Goal: Task Accomplishment & Management: Manage account settings

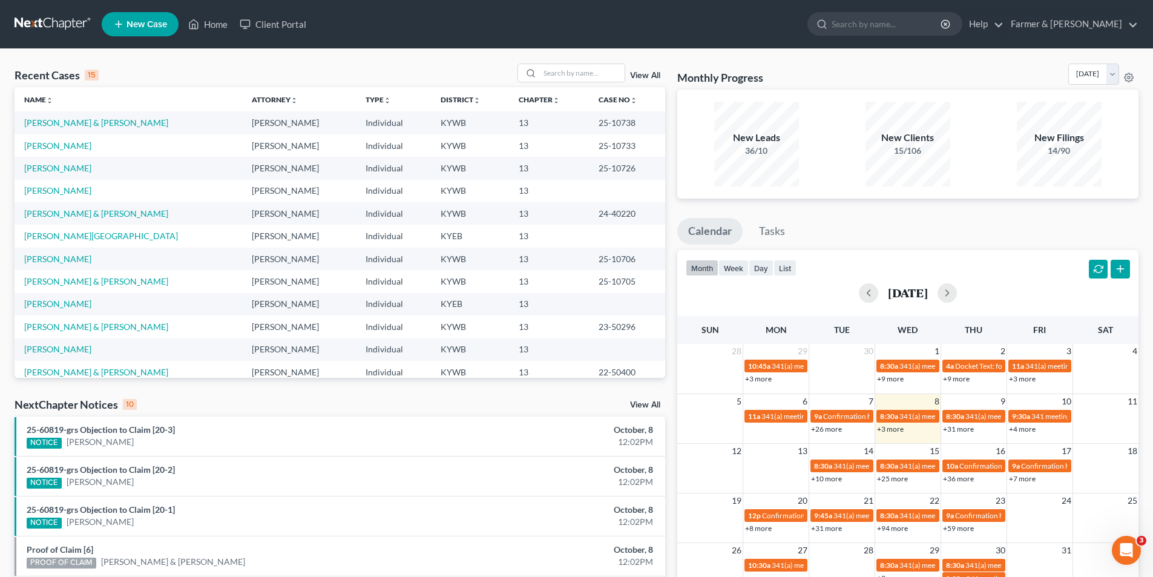
click at [70, 18] on link at bounding box center [53, 24] width 77 height 22
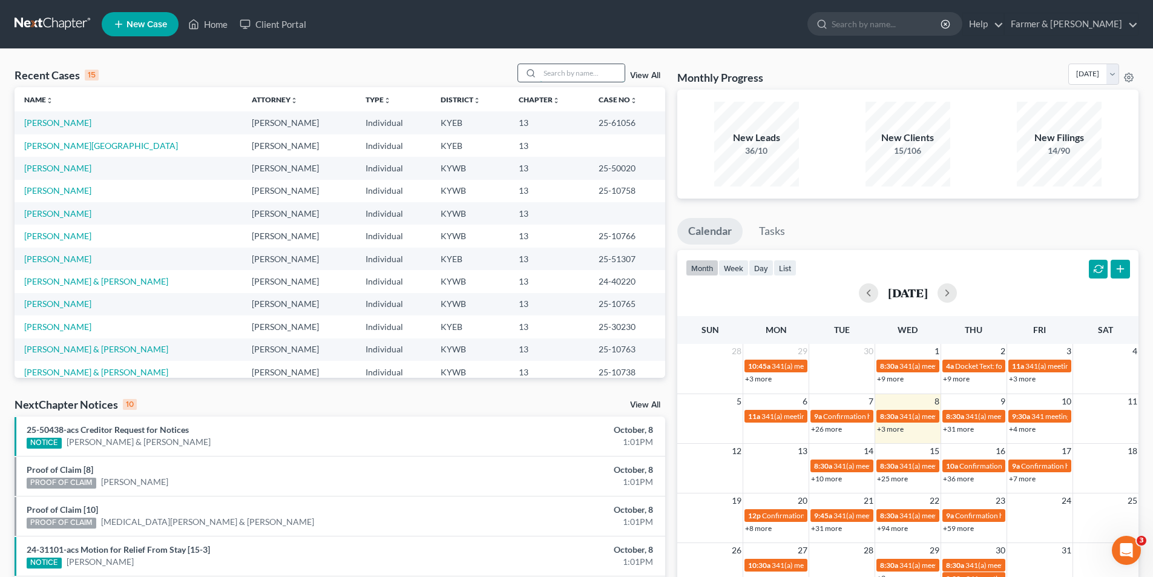
click at [547, 71] on input "search" at bounding box center [582, 73] width 85 height 18
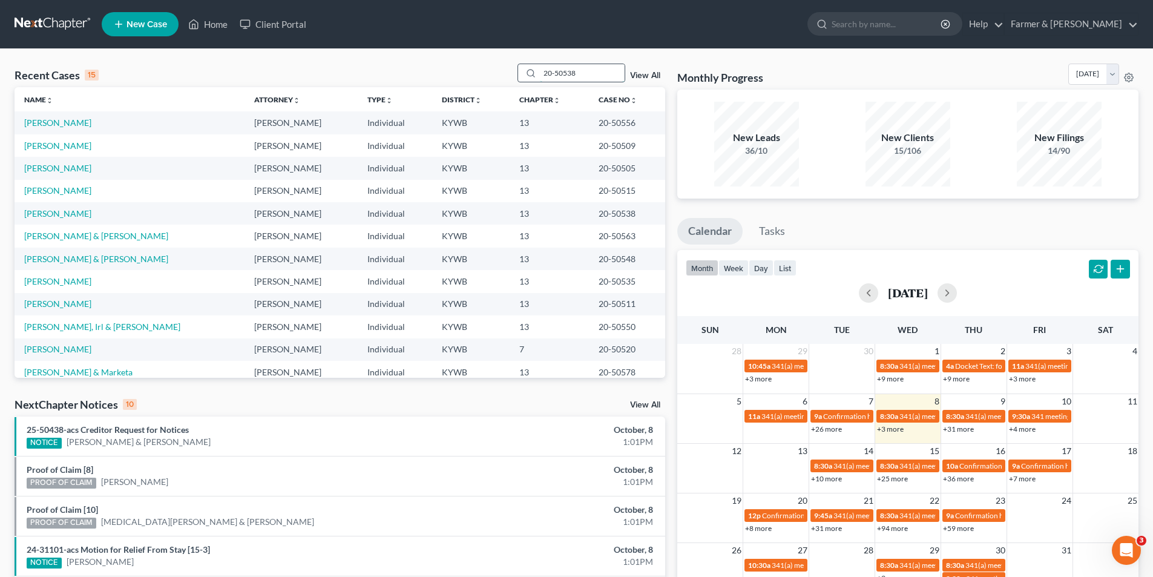
type input "20-50538"
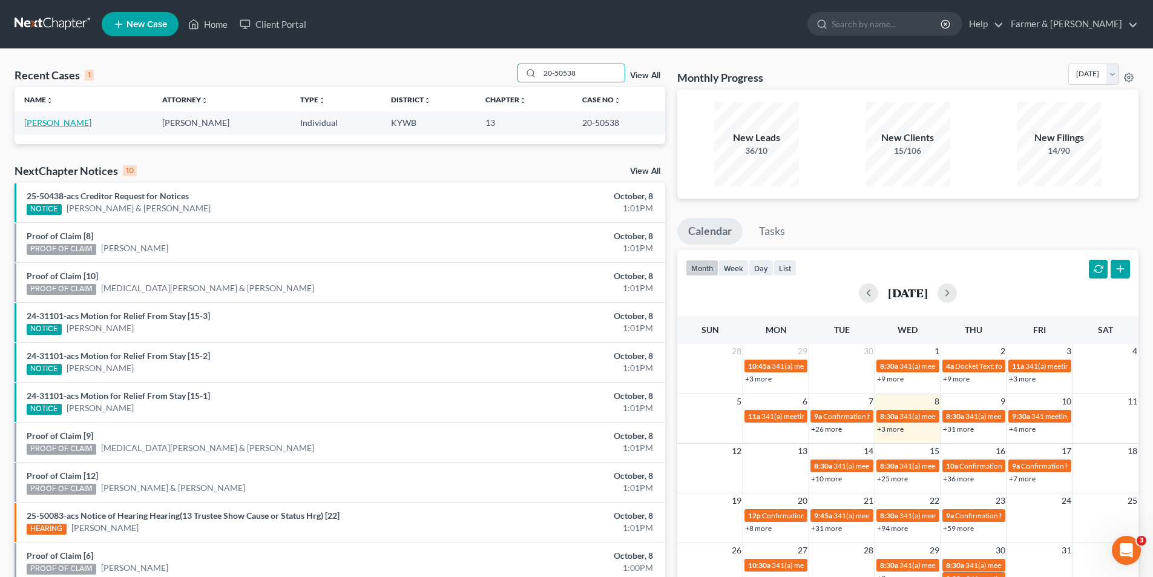
click at [67, 127] on link "[PERSON_NAME]" at bounding box center [57, 122] width 67 height 10
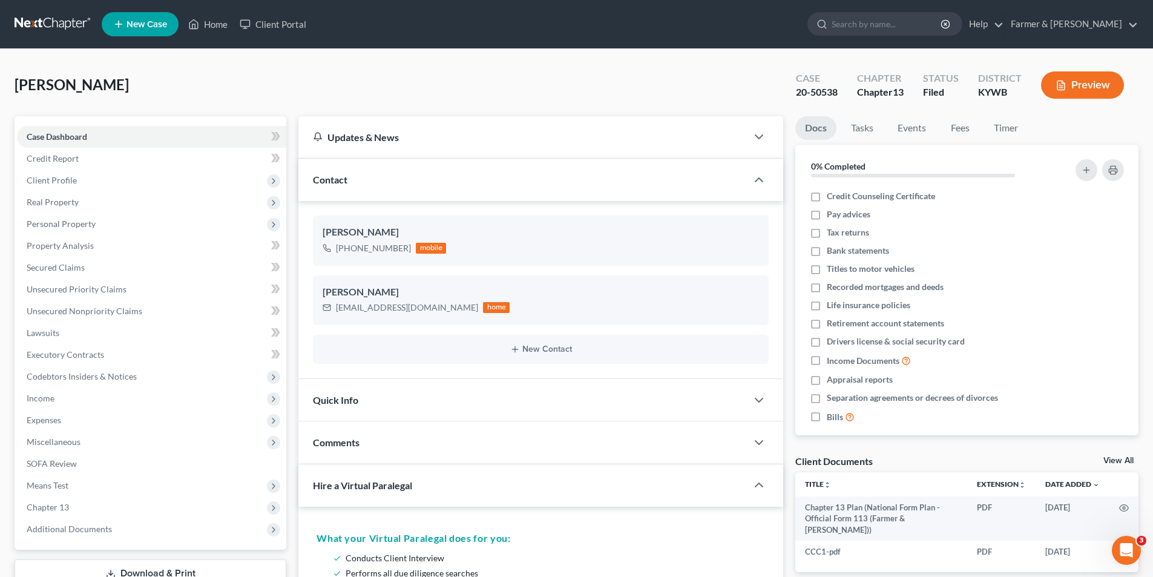
scroll to position [242, 0]
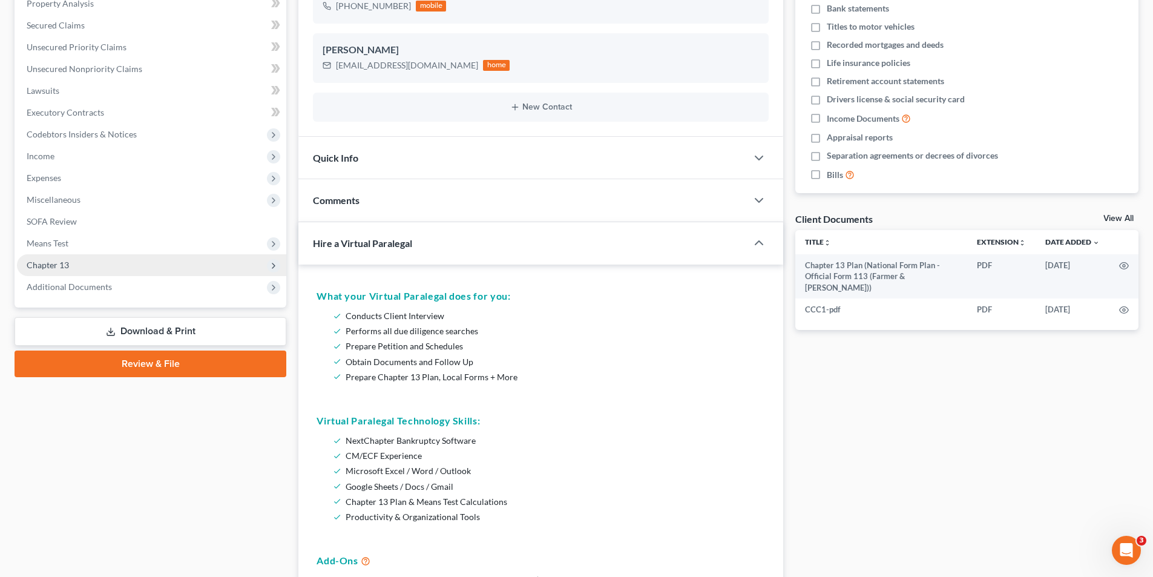
click at [111, 260] on span "Chapter 13" at bounding box center [151, 265] width 269 height 22
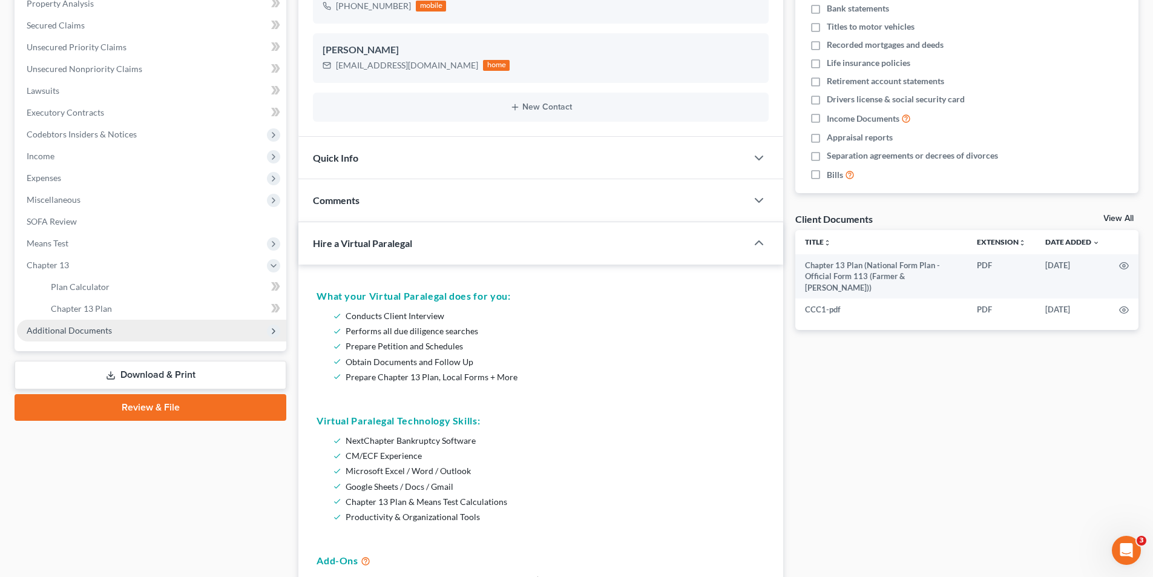
click at [115, 334] on span "Additional Documents" at bounding box center [151, 331] width 269 height 22
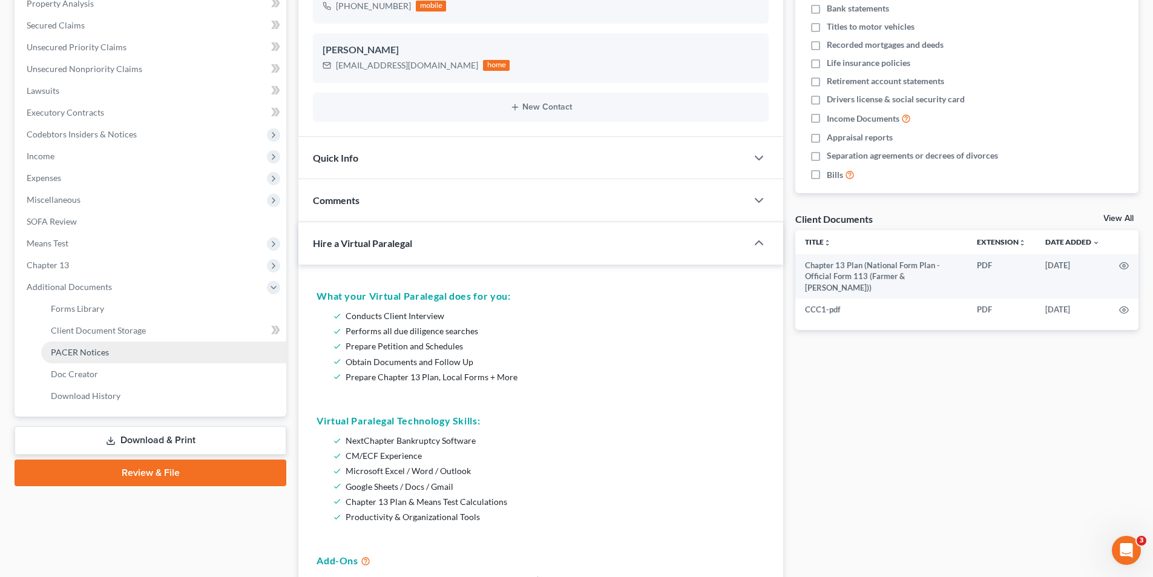
click at [88, 346] on link "PACER Notices" at bounding box center [163, 352] width 245 height 22
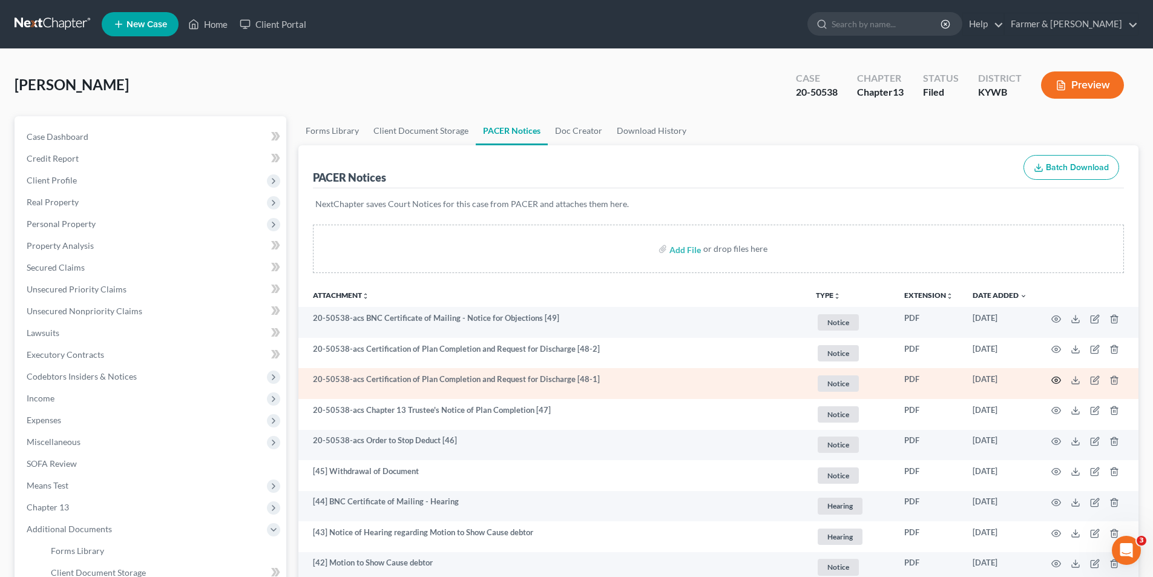
click at [1058, 378] on icon "button" at bounding box center [1056, 380] width 10 height 10
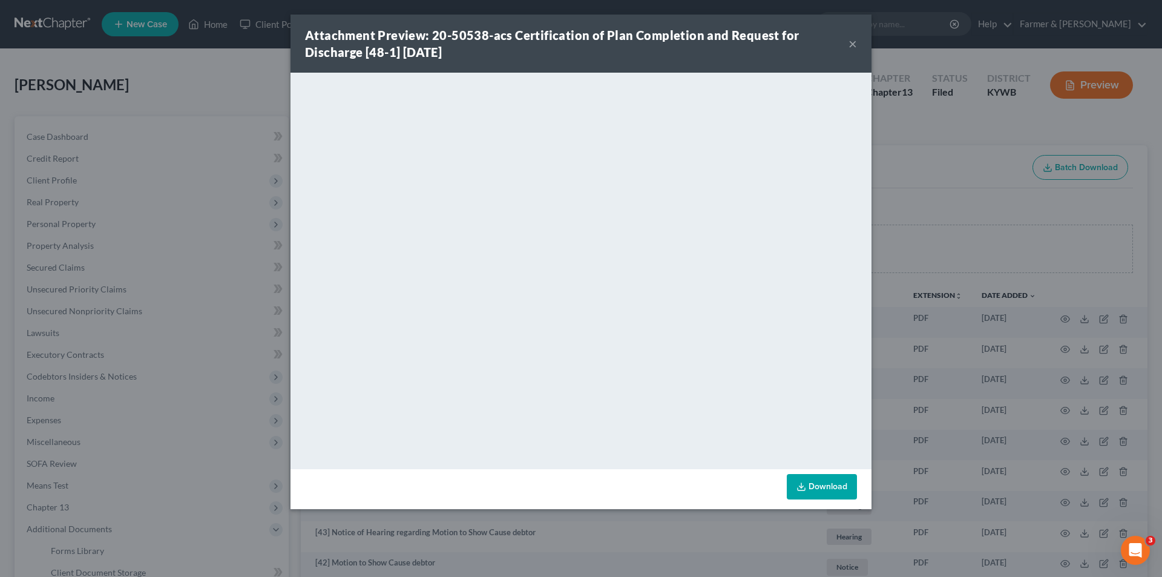
click at [852, 45] on button "×" at bounding box center [853, 43] width 8 height 15
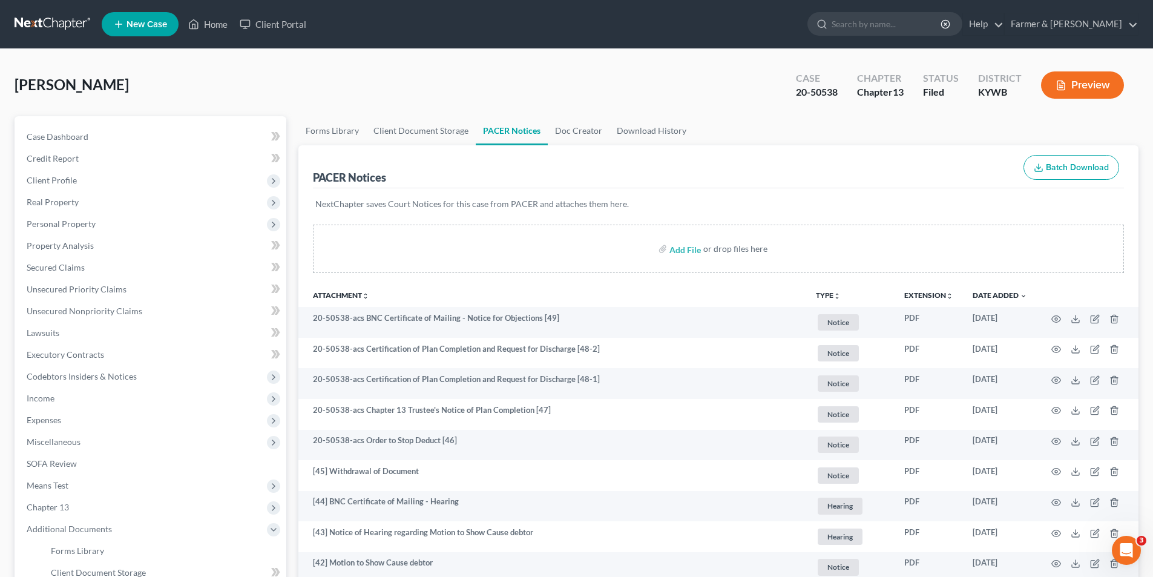
click at [71, 25] on link at bounding box center [53, 24] width 77 height 22
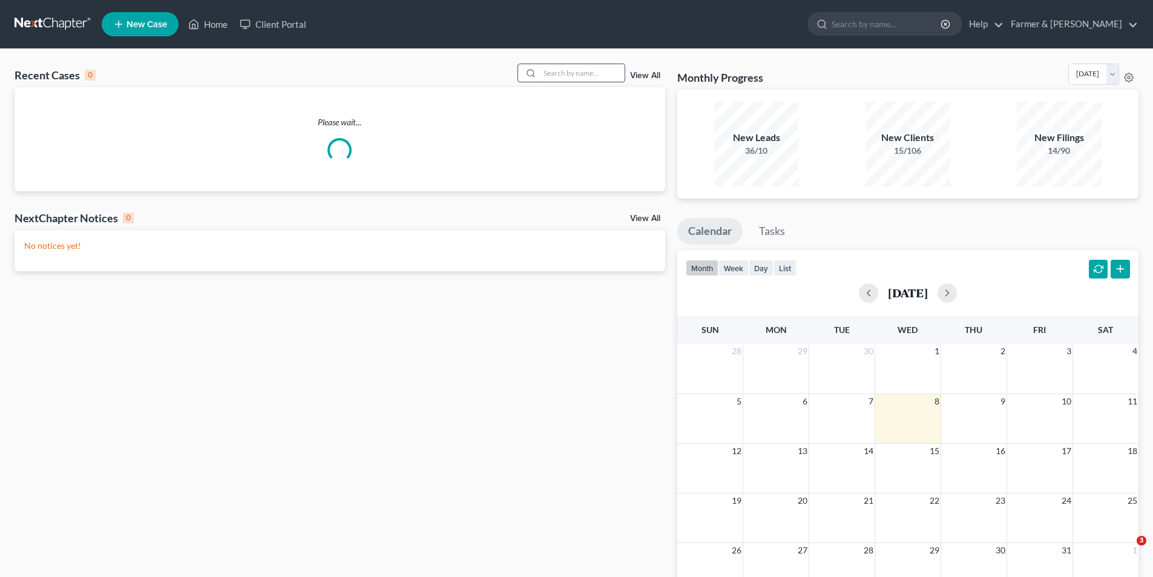
click at [587, 76] on input "search" at bounding box center [582, 73] width 85 height 18
paste input "22-31155"
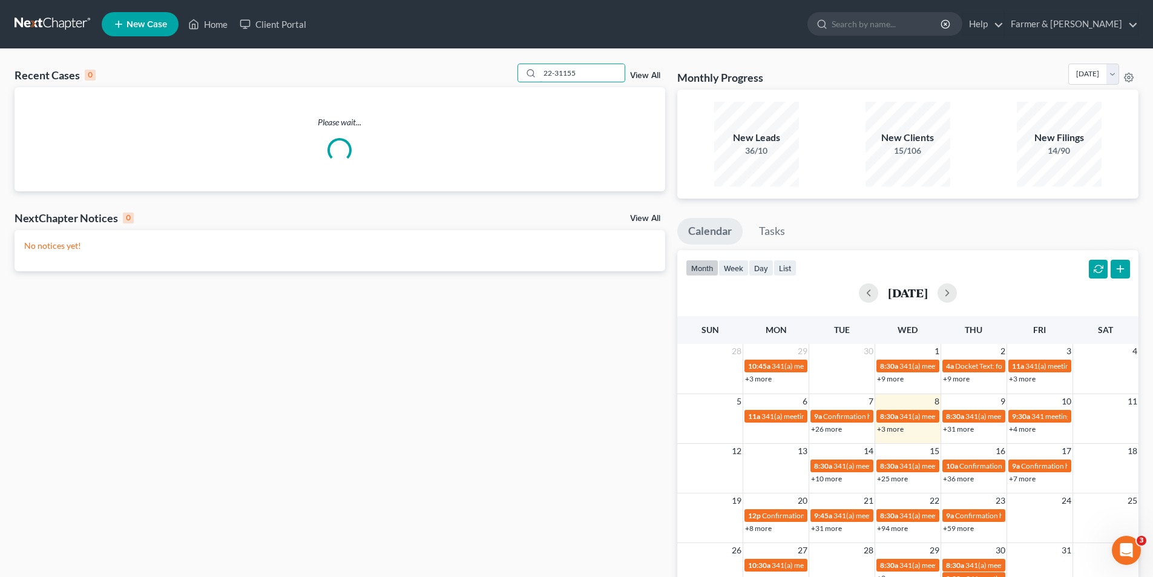
type input "22-31155"
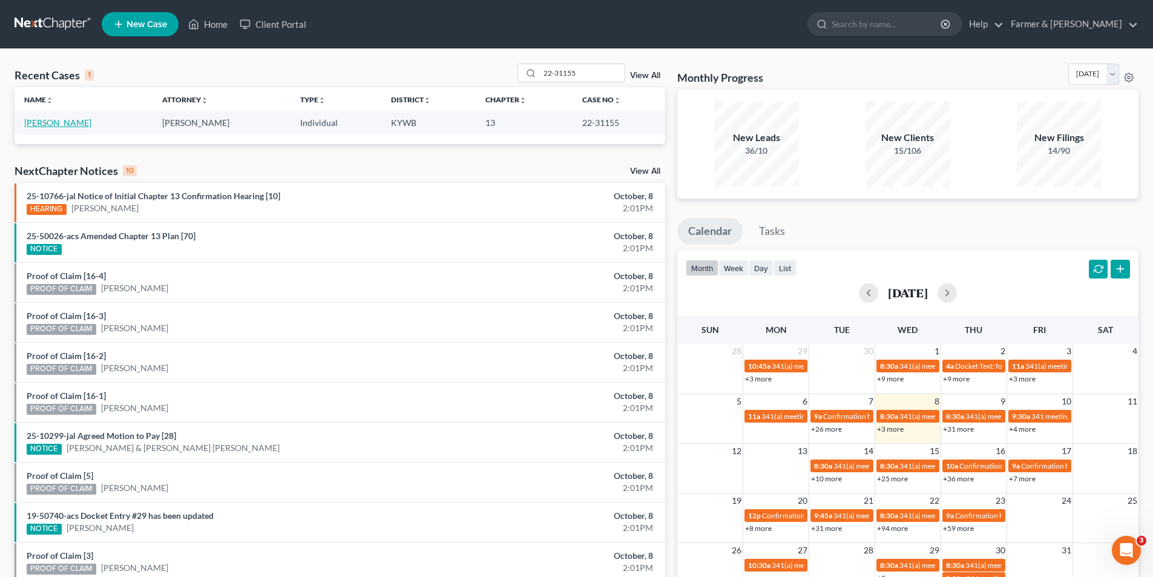
click at [70, 125] on link "Carpenter, Mark" at bounding box center [57, 122] width 67 height 10
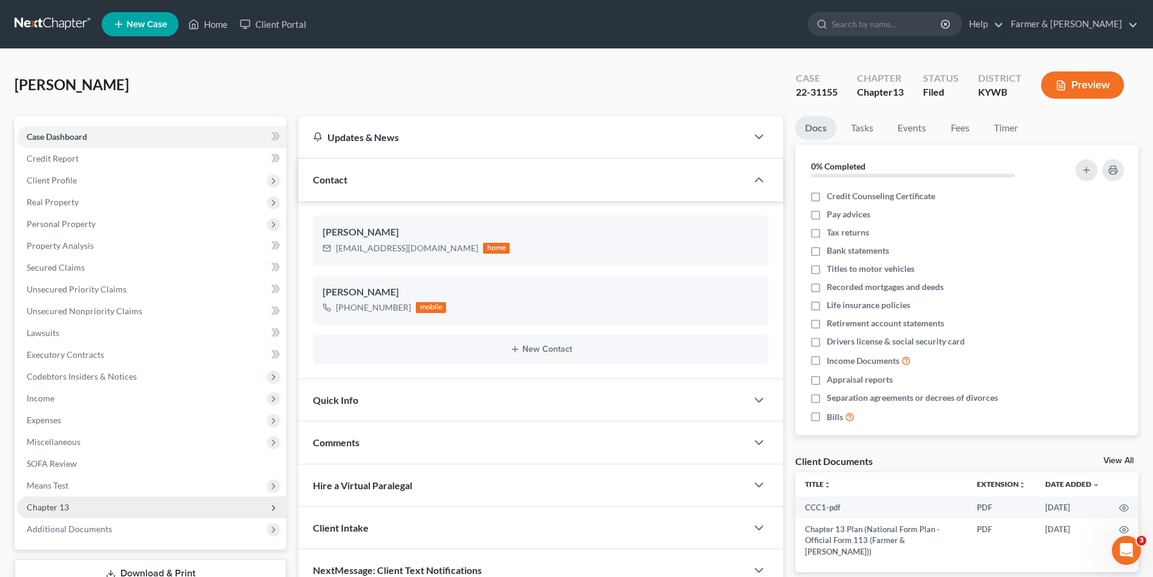
scroll to position [88, 0]
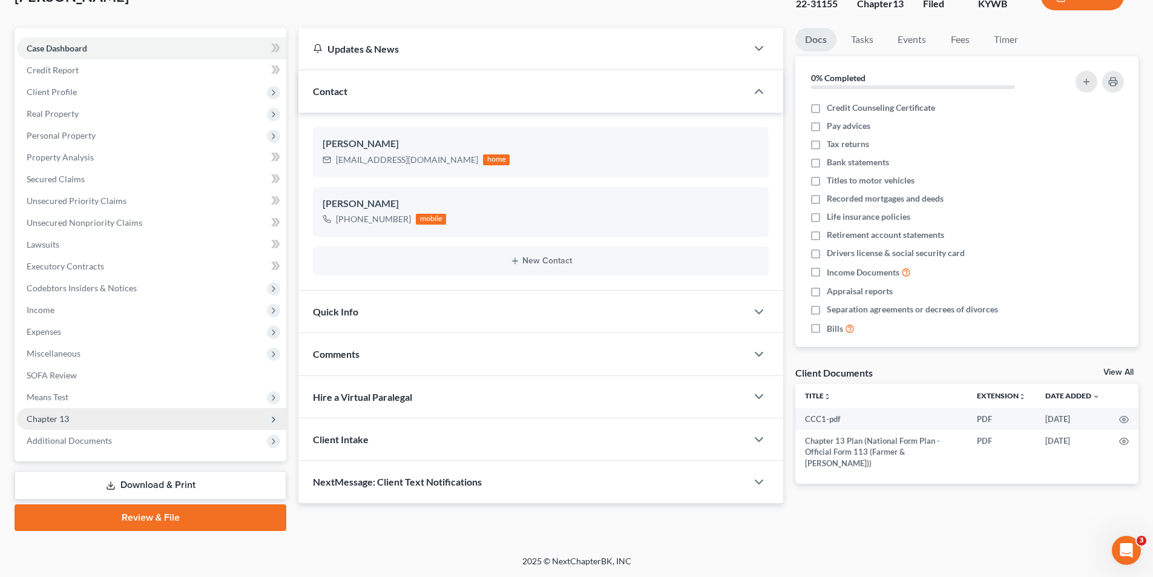
click at [78, 419] on span "Chapter 13" at bounding box center [151, 419] width 269 height 22
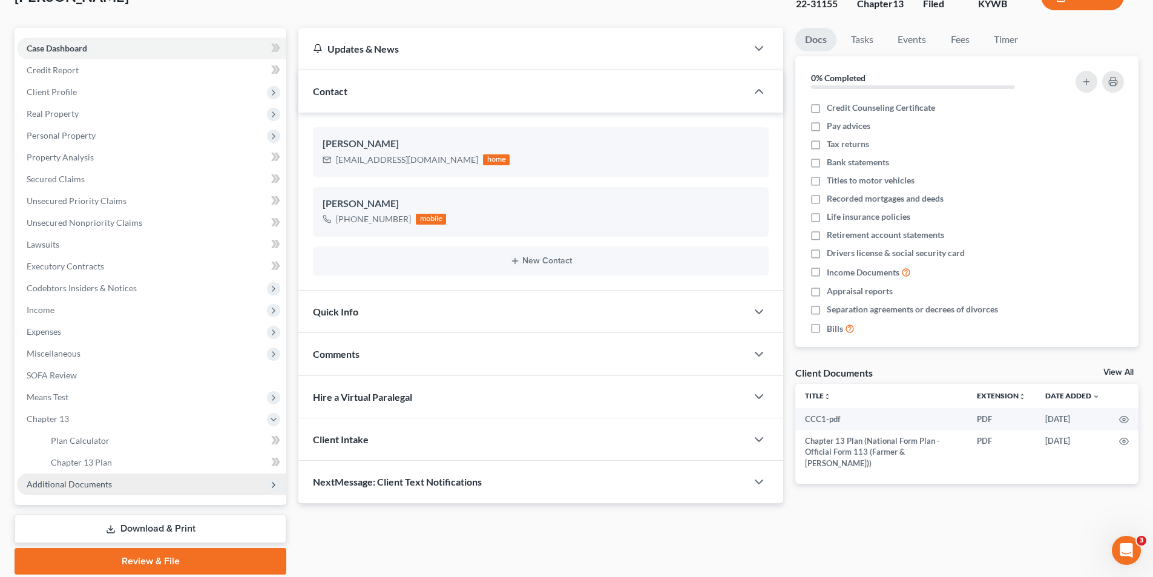
click at [110, 487] on span "Additional Documents" at bounding box center [69, 484] width 85 height 10
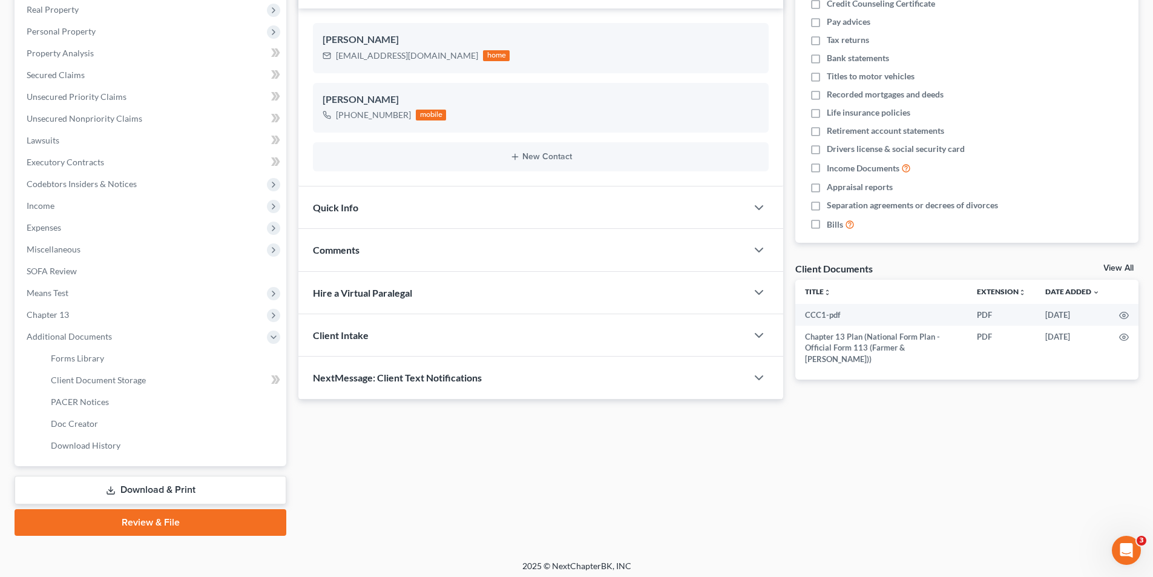
scroll to position [197, 0]
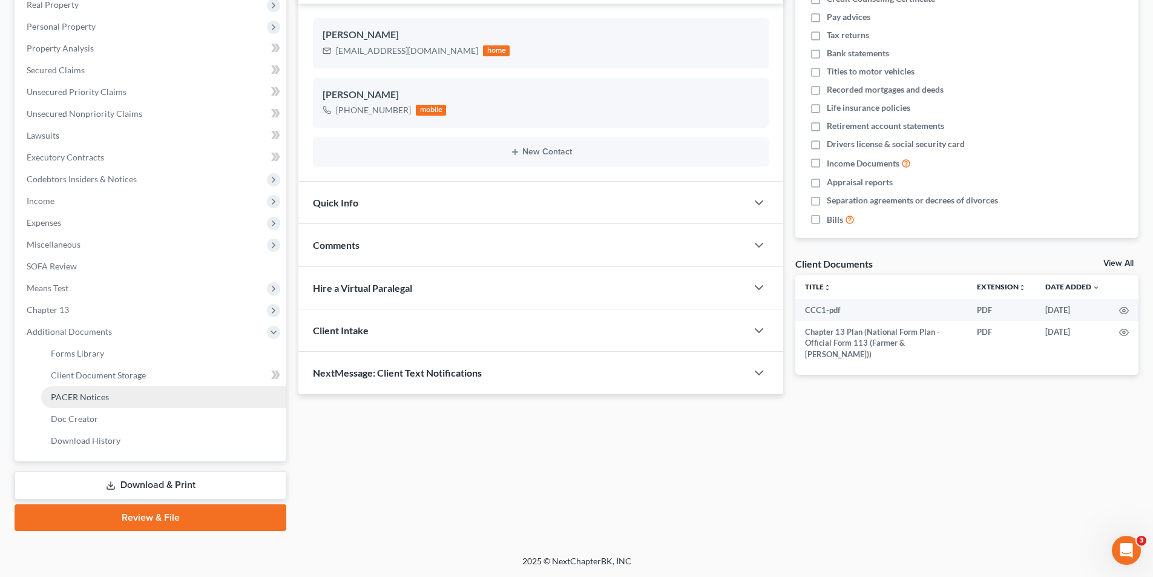
click at [99, 398] on span "PACER Notices" at bounding box center [80, 397] width 58 height 10
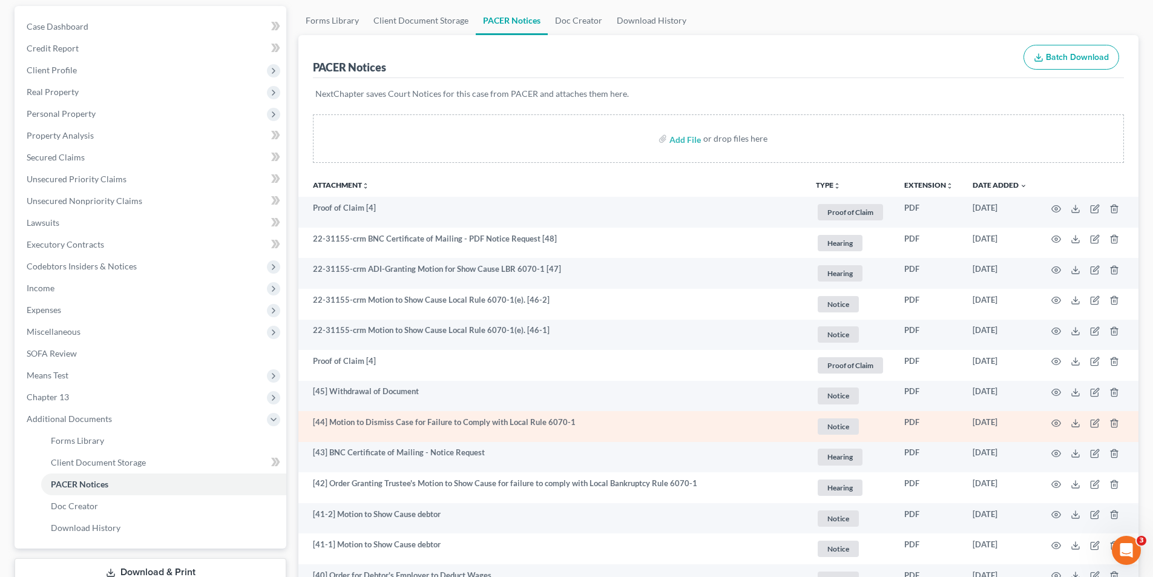
scroll to position [121, 0]
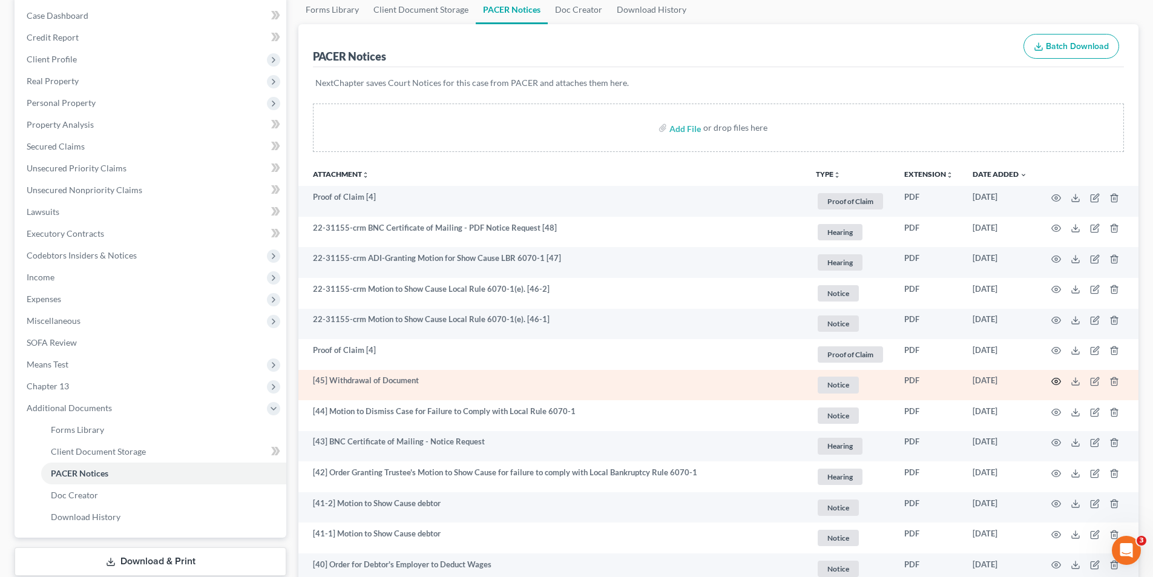
click at [1056, 385] on icon "button" at bounding box center [1056, 382] width 10 height 10
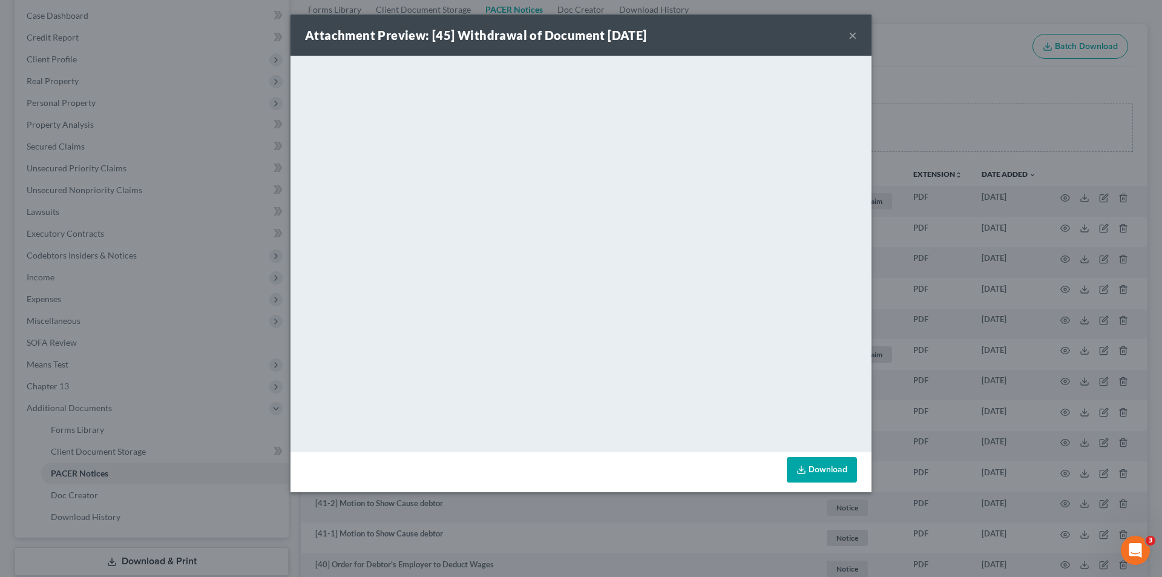
click at [849, 39] on button "×" at bounding box center [853, 35] width 8 height 15
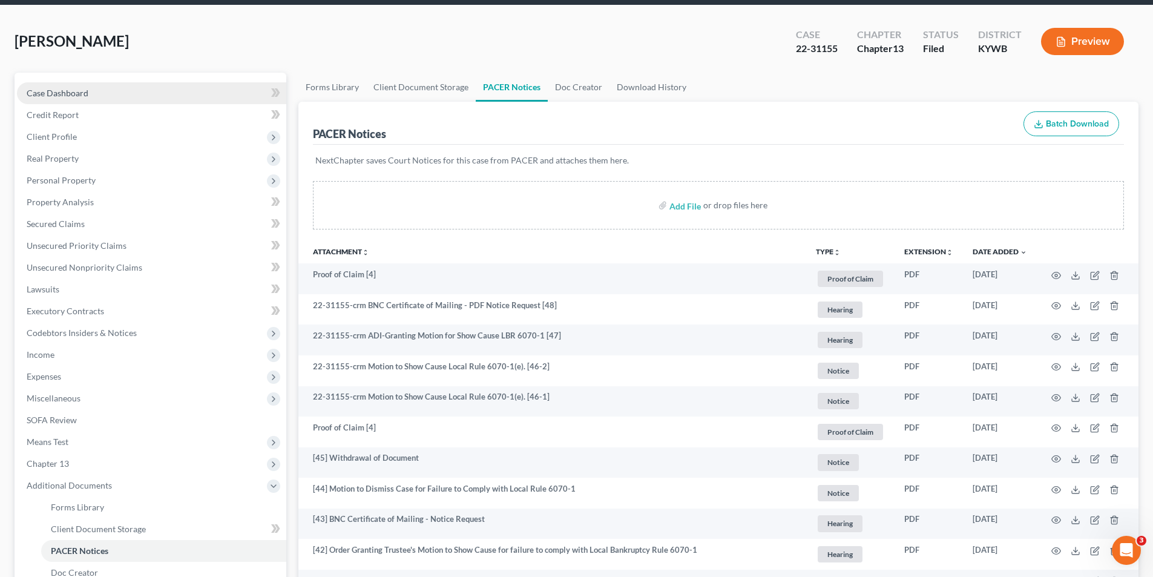
scroll to position [0, 0]
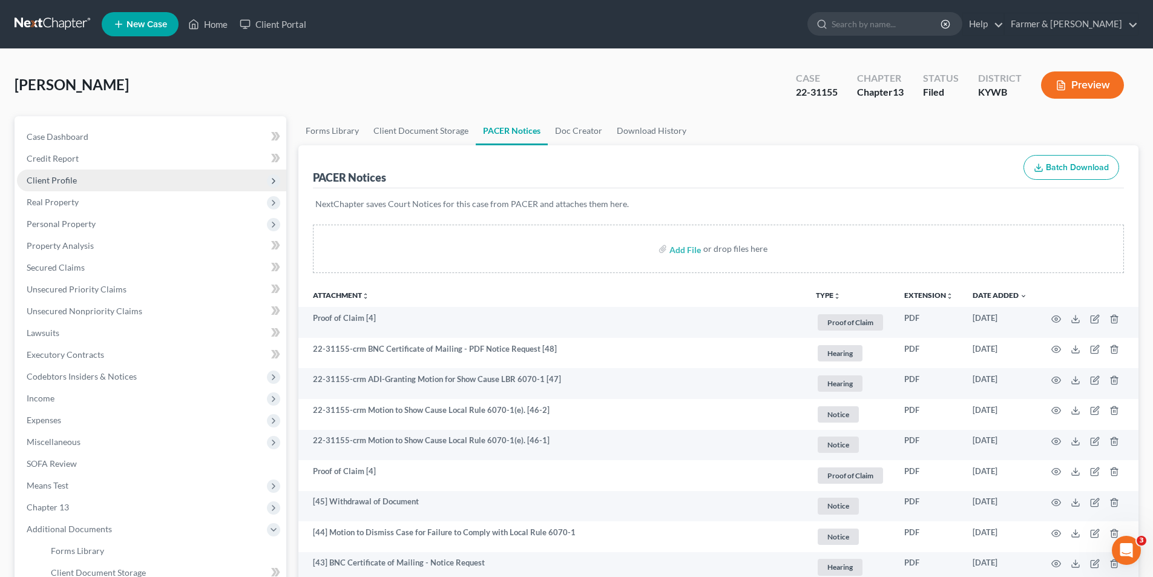
click at [64, 179] on span "Client Profile" at bounding box center [52, 180] width 50 height 10
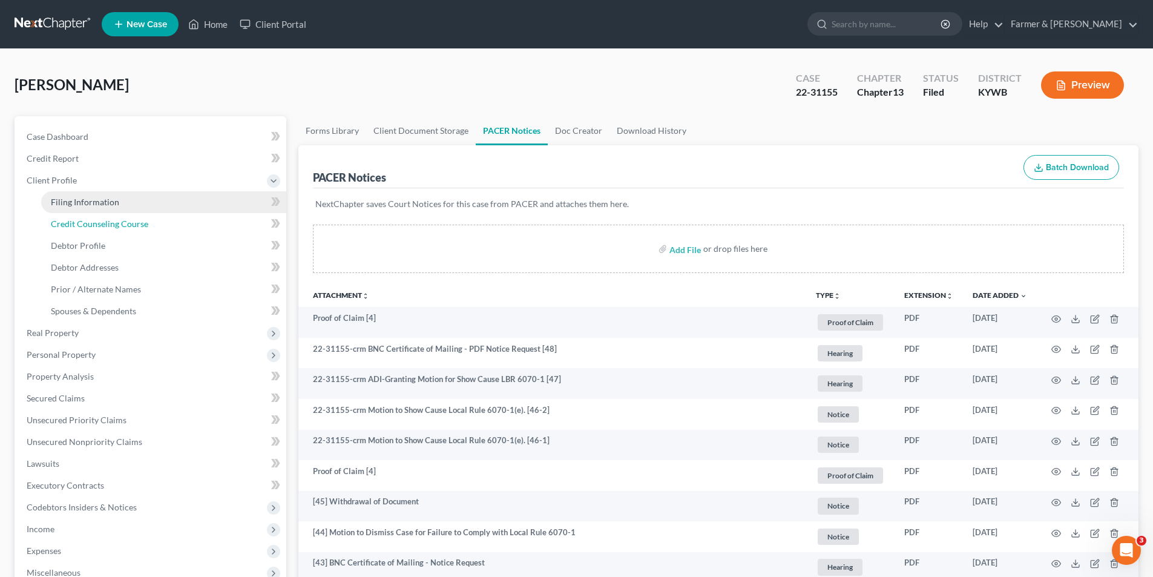
drag, startPoint x: 104, startPoint y: 212, endPoint x: 97, endPoint y: 206, distance: 9.0
click at [102, 211] on ul "Filing Information Credit Counseling Course Debtor Profile Debtor Addresses" at bounding box center [151, 256] width 269 height 131
click at [135, 202] on link "Filing Information" at bounding box center [163, 202] width 245 height 22
select select "1"
select select "0"
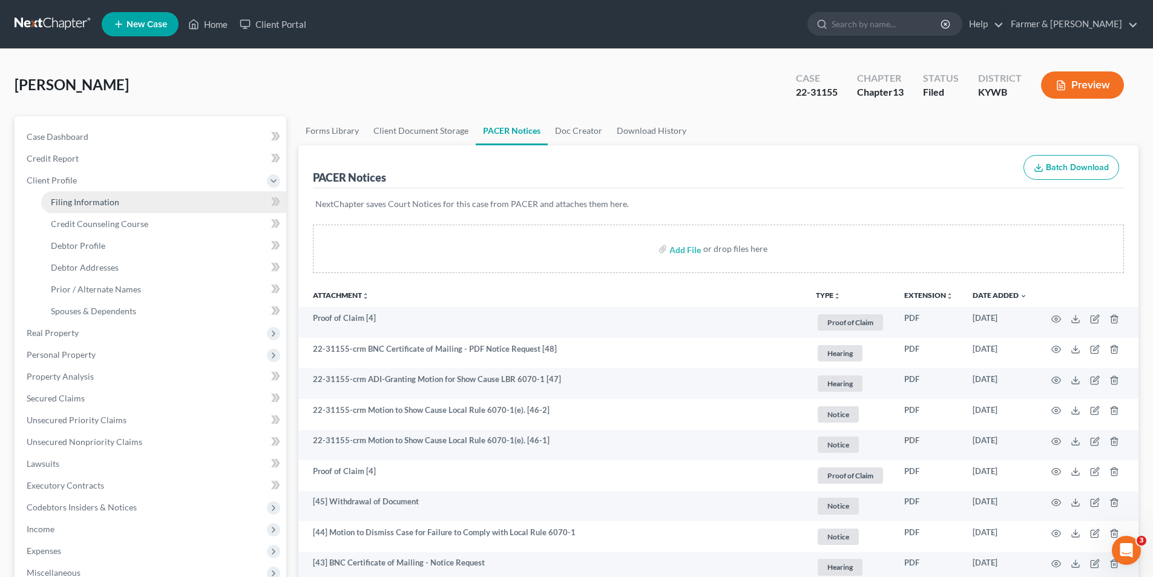
select select "3"
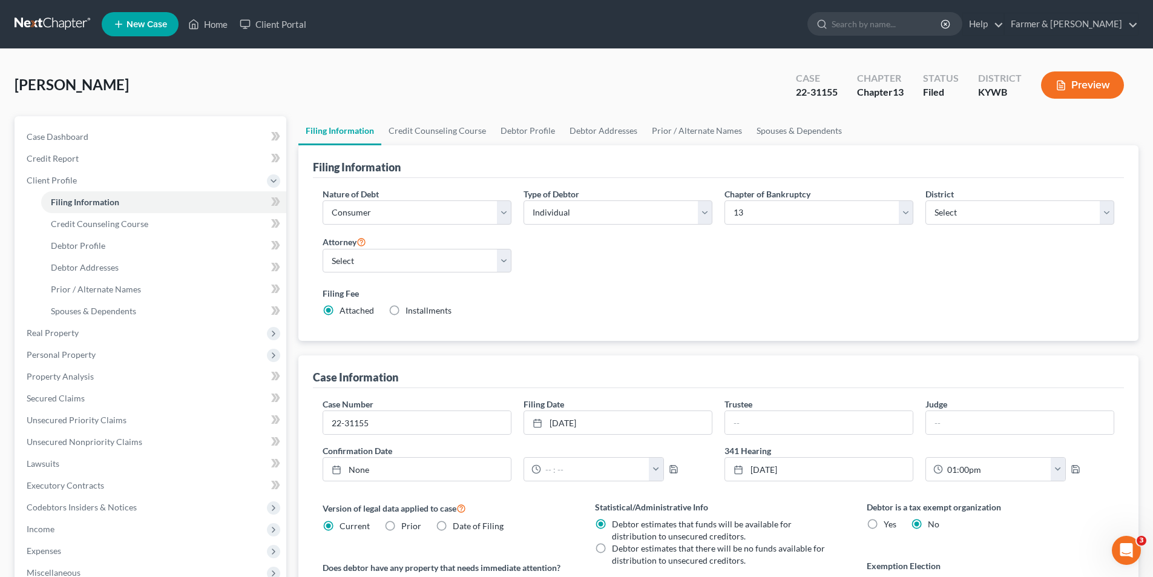
click at [212, 91] on div "Carpenter, Mark Upgraded Case 22-31155 Chapter Chapter 13 Status Filed District…" at bounding box center [577, 90] width 1124 height 53
click at [79, 22] on link at bounding box center [53, 24] width 77 height 22
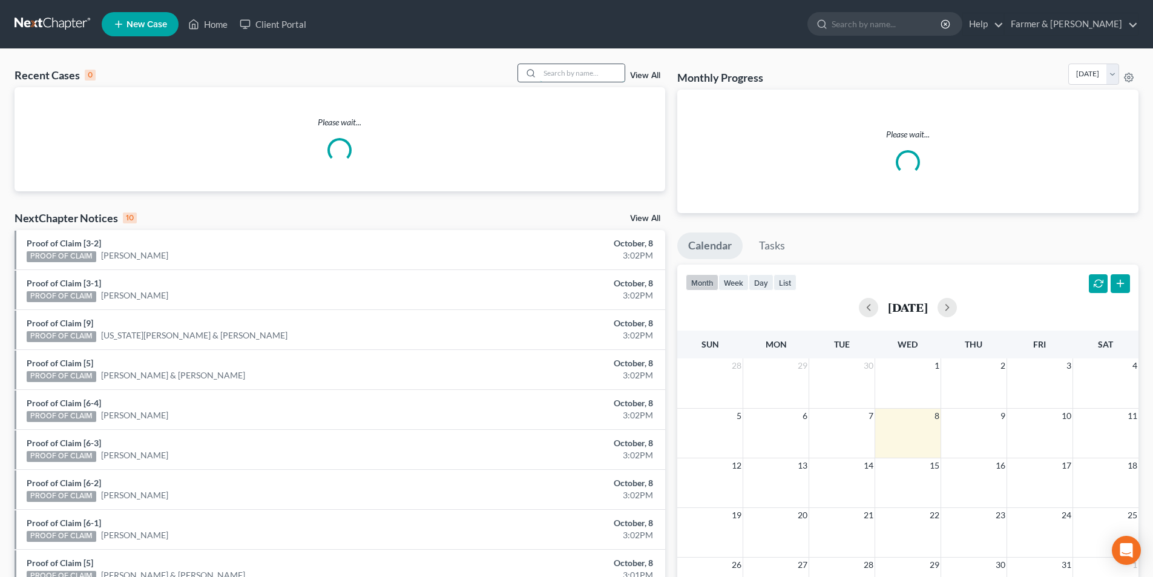
click at [582, 73] on input "search" at bounding box center [582, 73] width 85 height 18
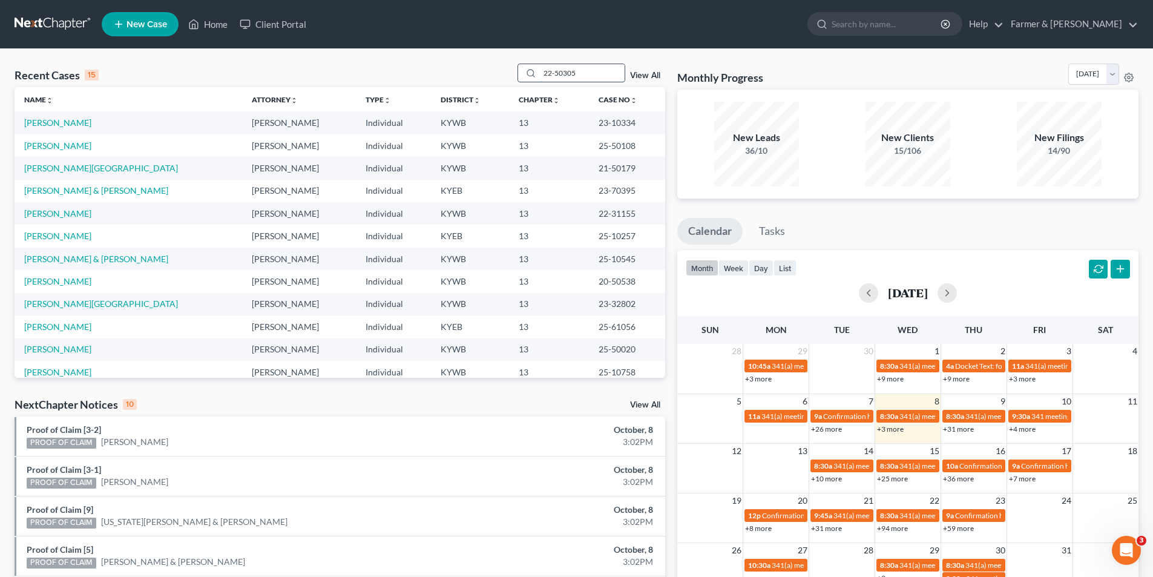
type input "22-50305"
